Goal: Information Seeking & Learning: Understand process/instructions

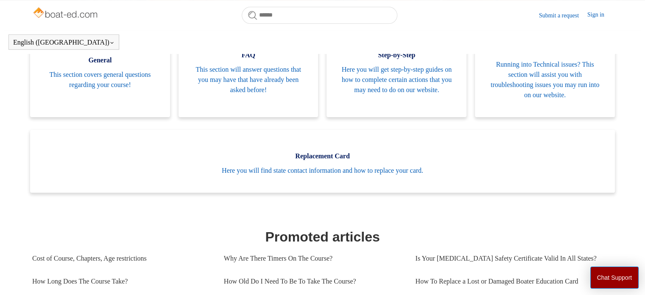
scroll to position [200, 0]
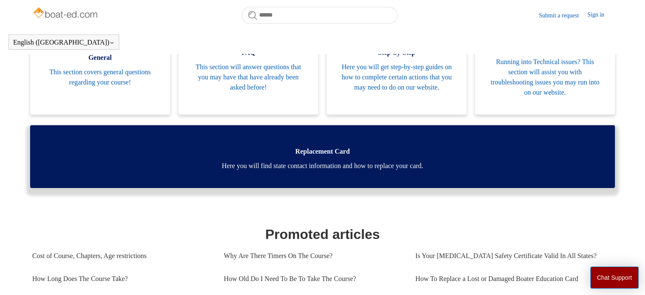
click at [327, 166] on span "Here you will find state contact information and how to replace your card." at bounding box center [322, 166] width 559 height 10
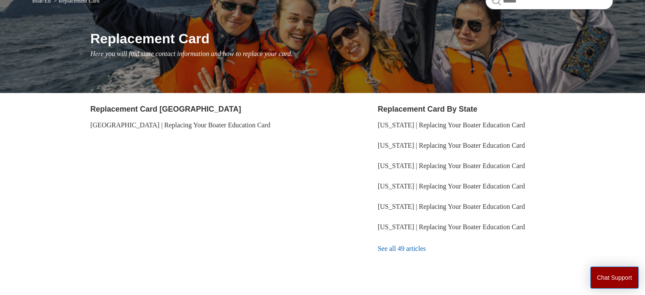
scroll to position [64, 0]
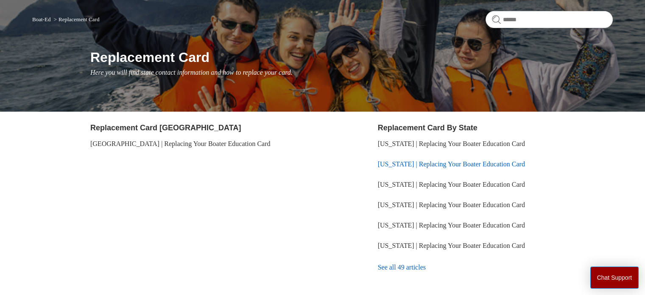
click at [438, 163] on link "[US_STATE] | Replacing Your Boater Education Card" at bounding box center [451, 163] width 147 height 7
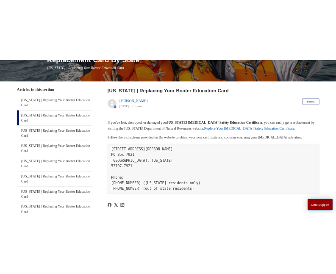
scroll to position [126, 0]
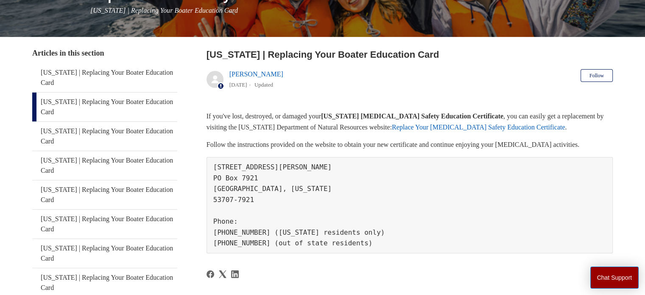
click at [451, 125] on link "Replace Your Boating Safety Education Certificate" at bounding box center [478, 126] width 173 height 7
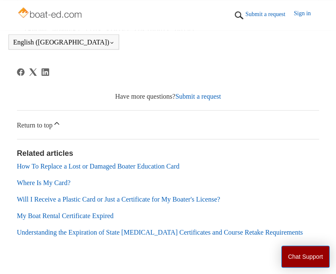
scroll to position [354, 0]
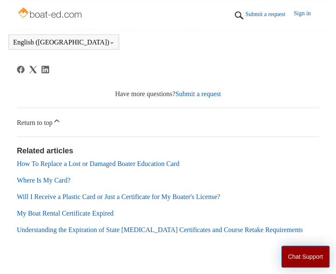
click at [98, 196] on link "Will I Receive a Plastic Card or Just a Certificate for My Boater's License?" at bounding box center [118, 196] width 203 height 7
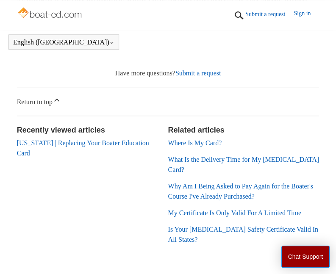
scroll to position [339, 0]
